Goal: Task Accomplishment & Management: Use online tool/utility

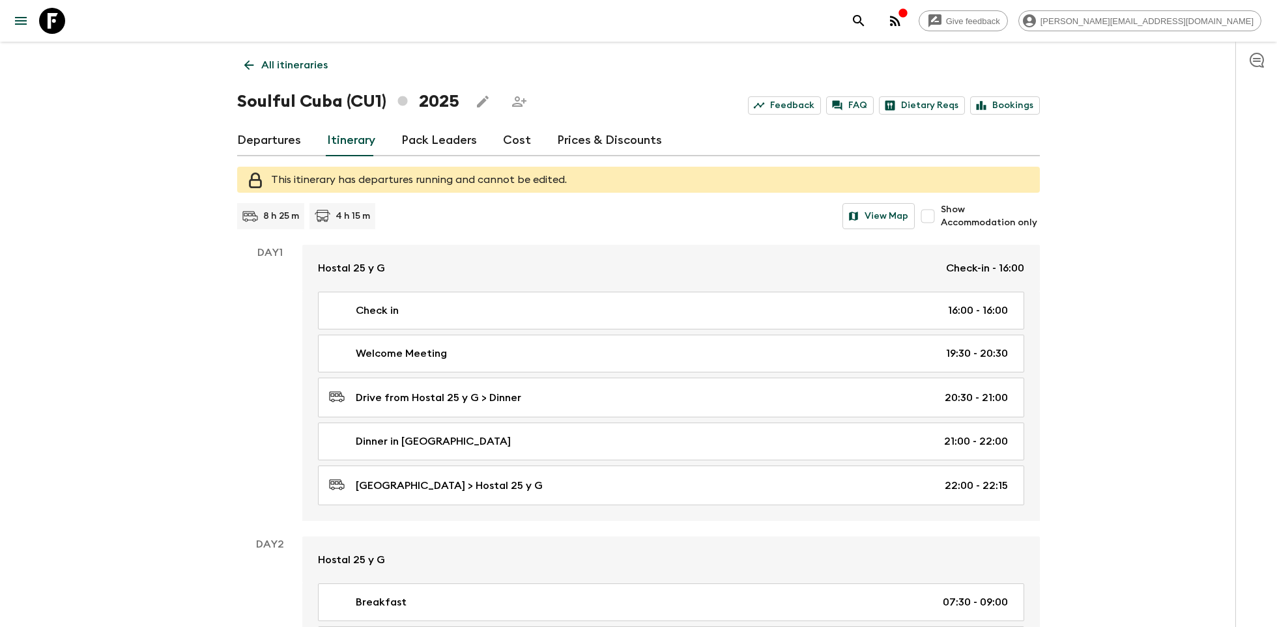
click at [55, 22] on icon at bounding box center [52, 21] width 26 height 26
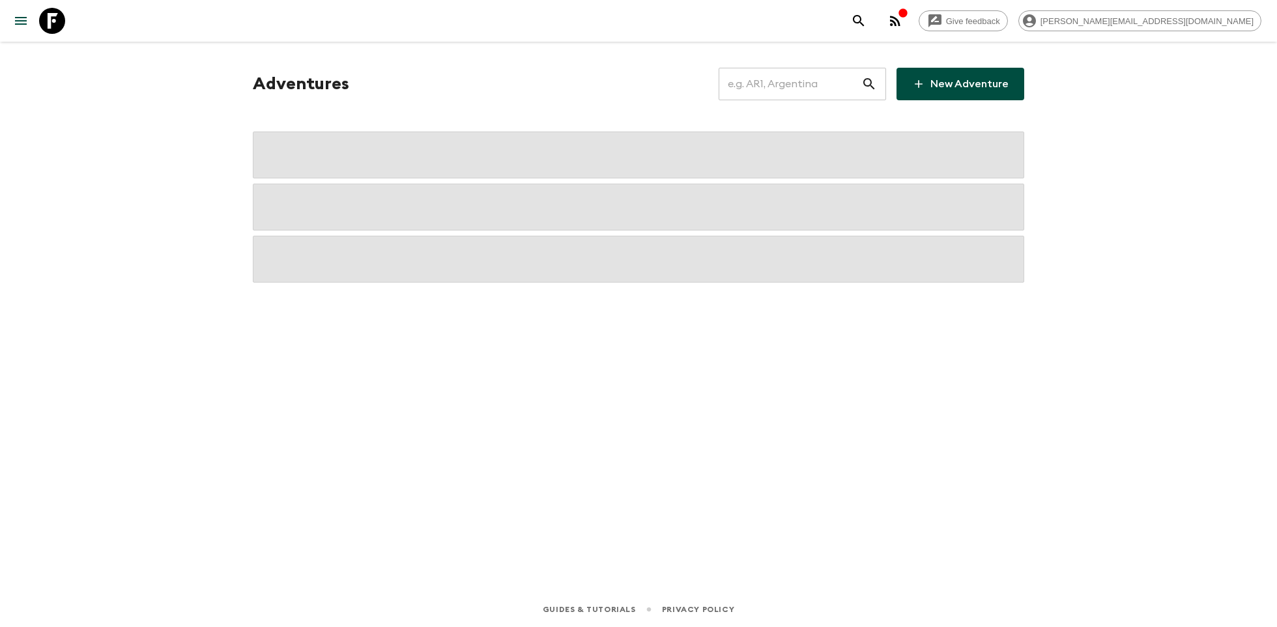
click at [807, 93] on input "text" at bounding box center [790, 84] width 143 height 36
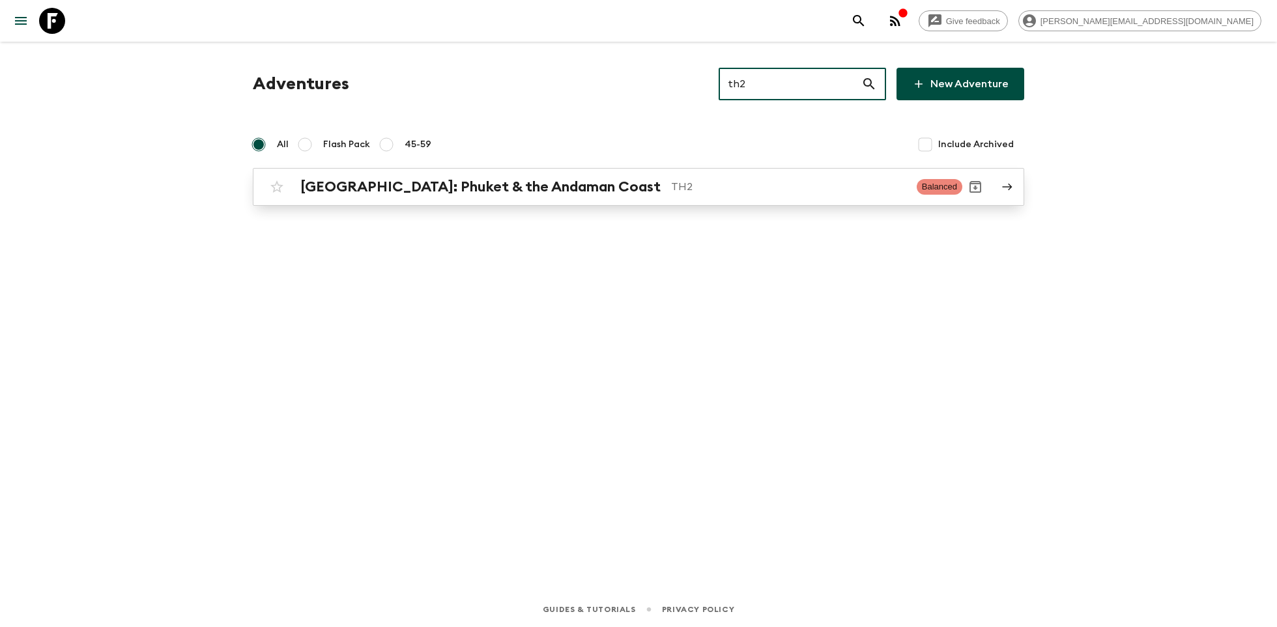
type input "th2"
click at [671, 183] on p "TH2" at bounding box center [788, 187] width 235 height 16
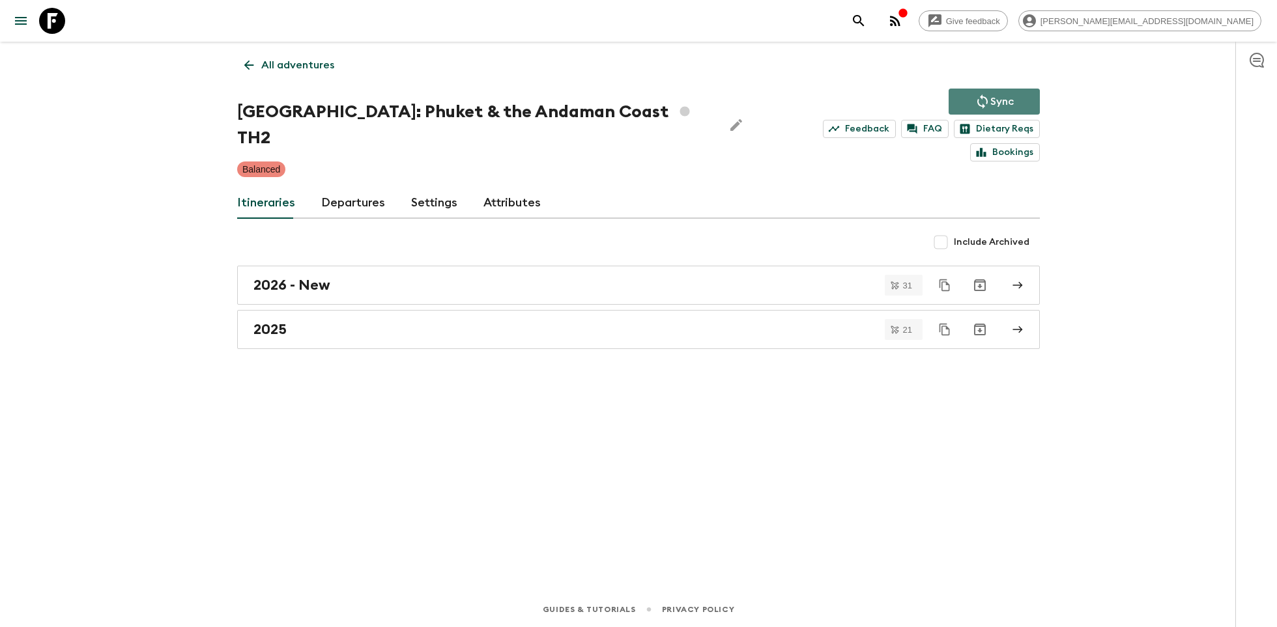
click at [984, 94] on icon "Sync adventure departures to the booking engine" at bounding box center [983, 102] width 16 height 16
